Goal: Information Seeking & Learning: Understand process/instructions

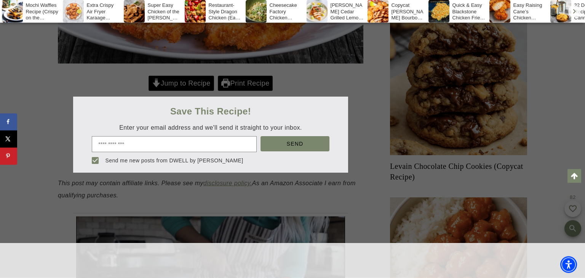
scroll to position [328, 0]
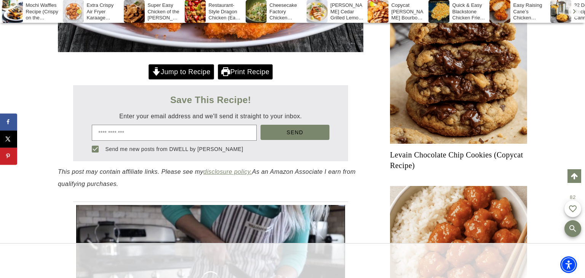
click at [184, 75] on div at bounding box center [292, 139] width 585 height 278
click at [155, 70] on icon at bounding box center [156, 72] width 8 height 7
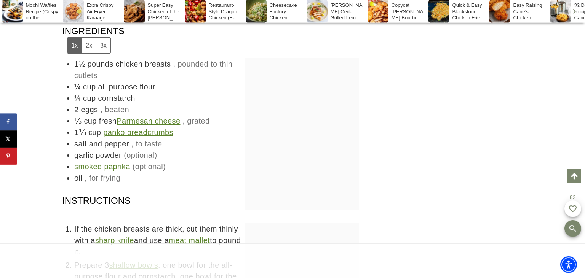
scroll to position [5254, 0]
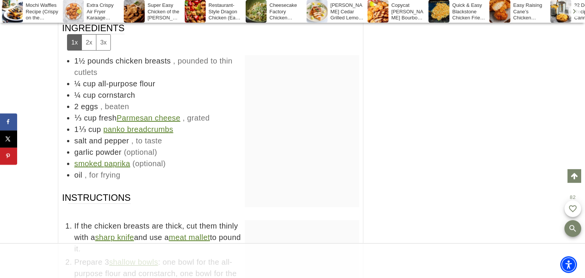
click at [580, 278] on div at bounding box center [292, 260] width 585 height 35
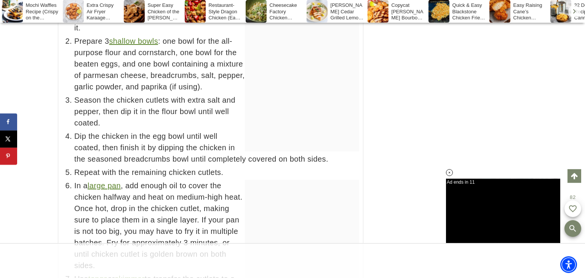
scroll to position [5682, 0]
